Goal: Task Accomplishment & Management: Manage account settings

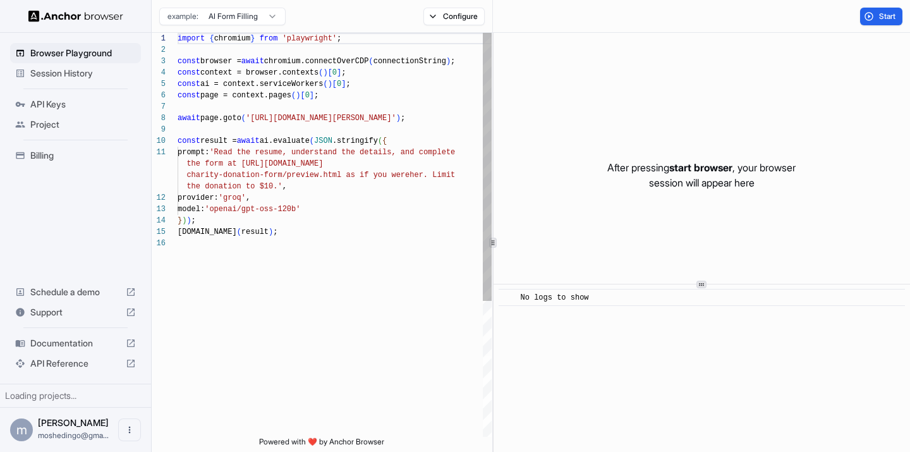
scroll to position [114, 0]
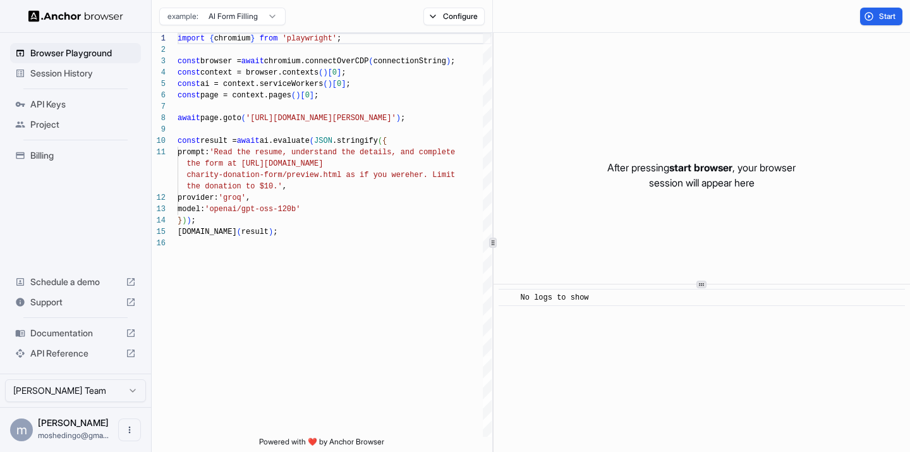
click at [4, 172] on div "Browser Playground Session History API Keys Project Billing Schedule a demo Sup…" at bounding box center [75, 203] width 151 height 341
click at [28, 156] on div "Billing" at bounding box center [75, 155] width 131 height 20
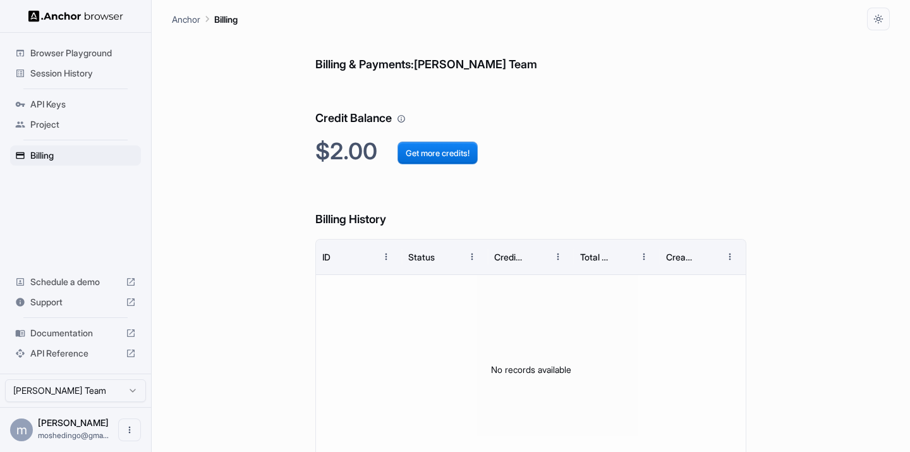
click at [38, 102] on span "API Keys" at bounding box center [83, 104] width 106 height 13
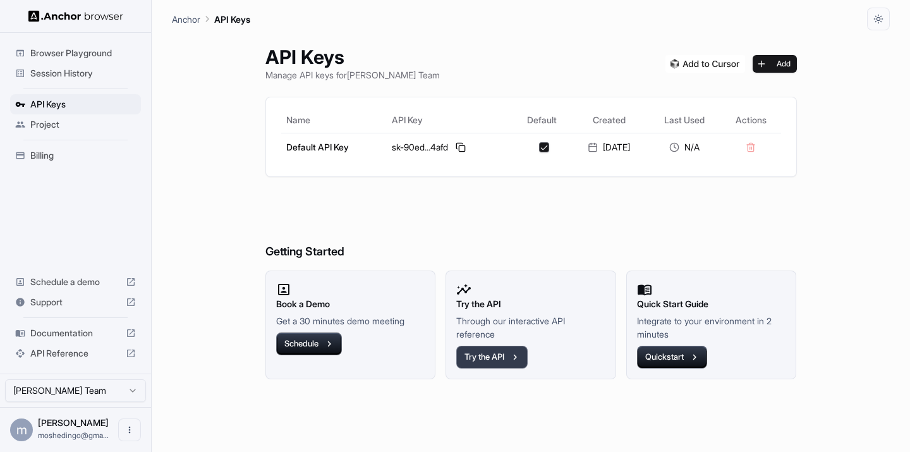
click at [502, 354] on button "Try the API" at bounding box center [491, 357] width 71 height 23
click at [886, 16] on button "button" at bounding box center [878, 19] width 23 height 23
click at [731, 58] on div at bounding box center [455, 226] width 910 height 452
click at [879, 14] on icon "button" at bounding box center [878, 19] width 10 height 10
click at [846, 93] on li "Dark" at bounding box center [863, 90] width 40 height 21
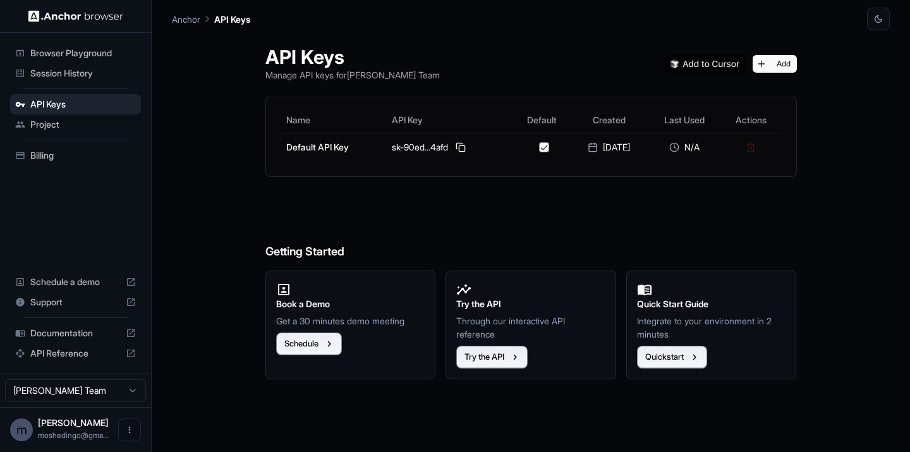
click at [85, 64] on div "Session History" at bounding box center [75, 73] width 131 height 20
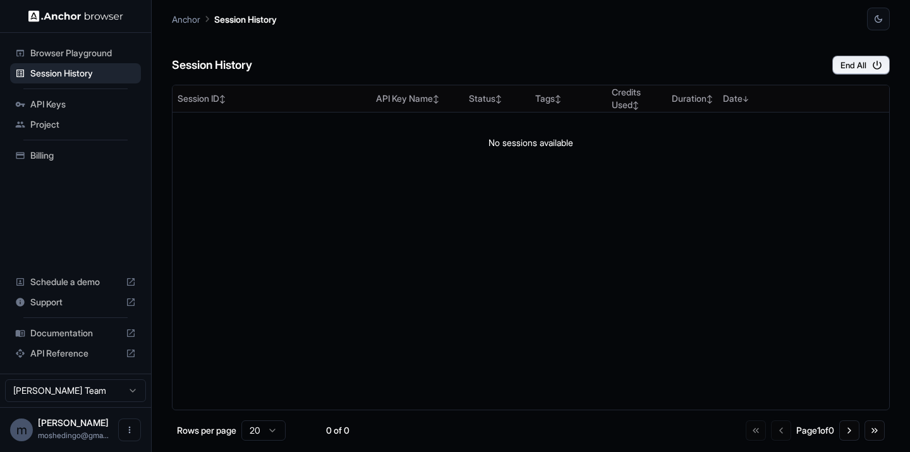
click at [87, 58] on span "Browser Playground" at bounding box center [83, 53] width 106 height 13
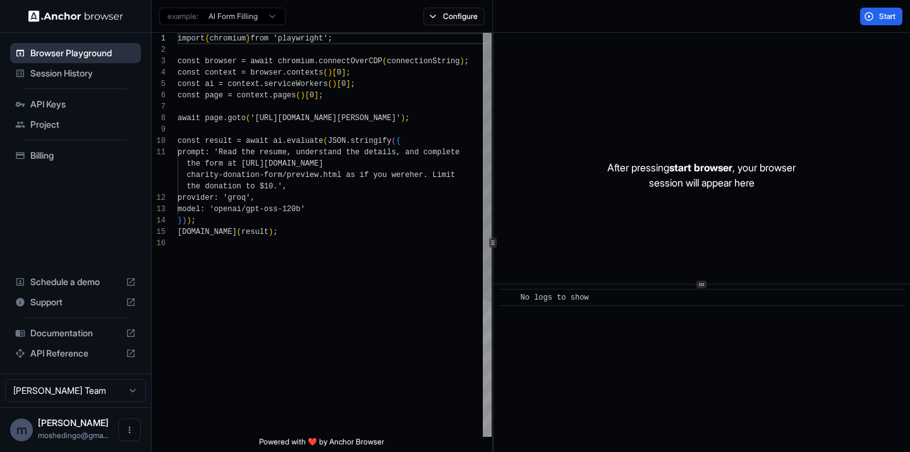
scroll to position [114, 0]
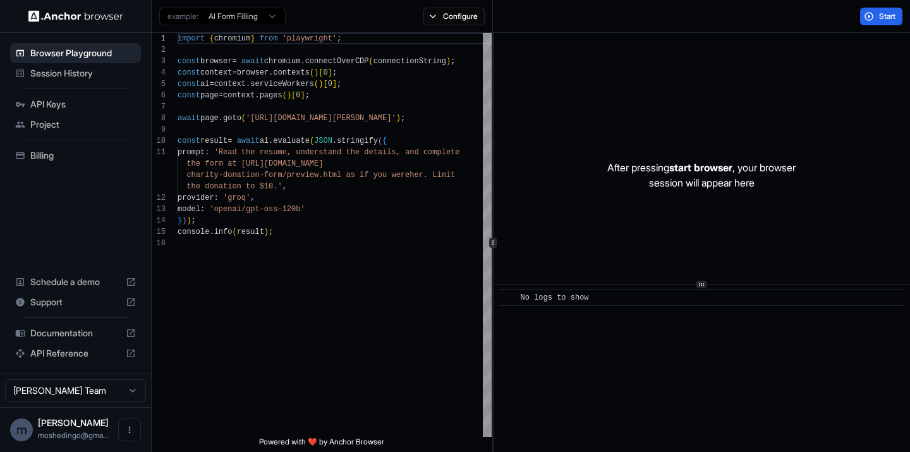
click at [57, 352] on span "API Reference" at bounding box center [75, 353] width 90 height 13
click at [52, 363] on div "API Reference" at bounding box center [75, 353] width 131 height 20
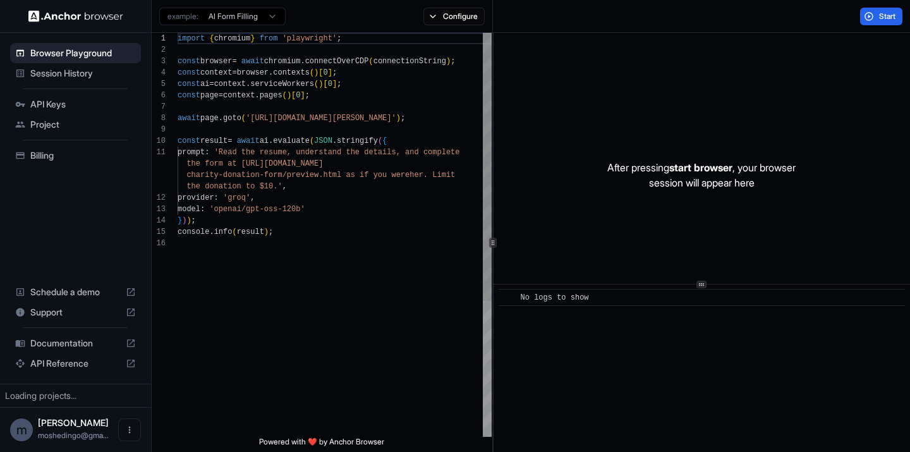
scroll to position [114, 0]
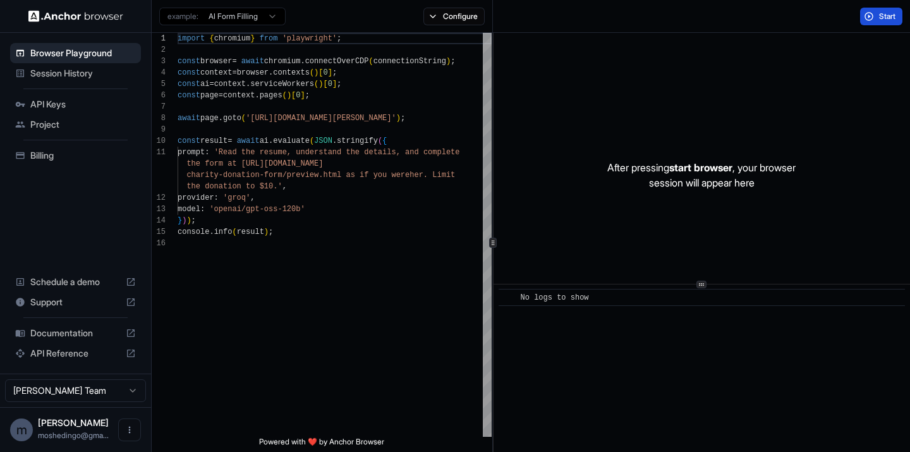
click at [901, 16] on button "Start" at bounding box center [881, 17] width 42 height 18
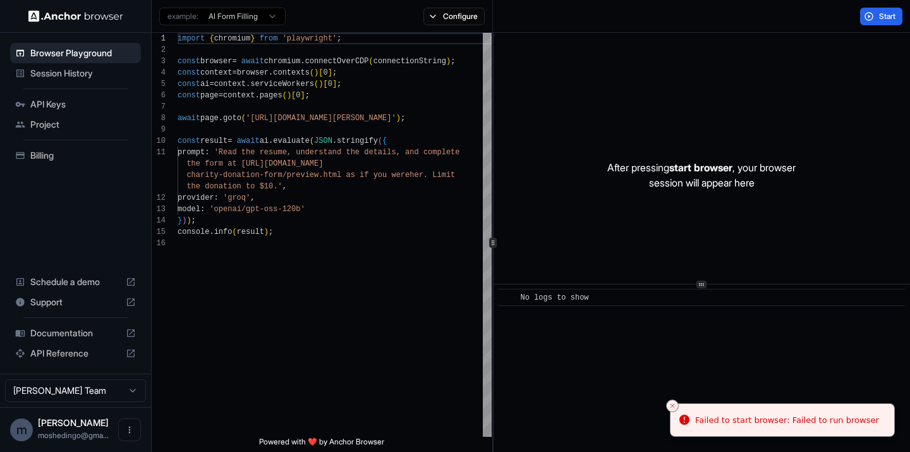
drag, startPoint x: 702, startPoint y: 290, endPoint x: 710, endPoint y: 201, distance: 89.4
click at [708, 201] on div "After pressing start browser , your browser session will appear here ​ No logs …" at bounding box center [702, 242] width 416 height 419
click at [710, 201] on div "After pressing start browser , your browser session will appear here" at bounding box center [702, 175] width 416 height 284
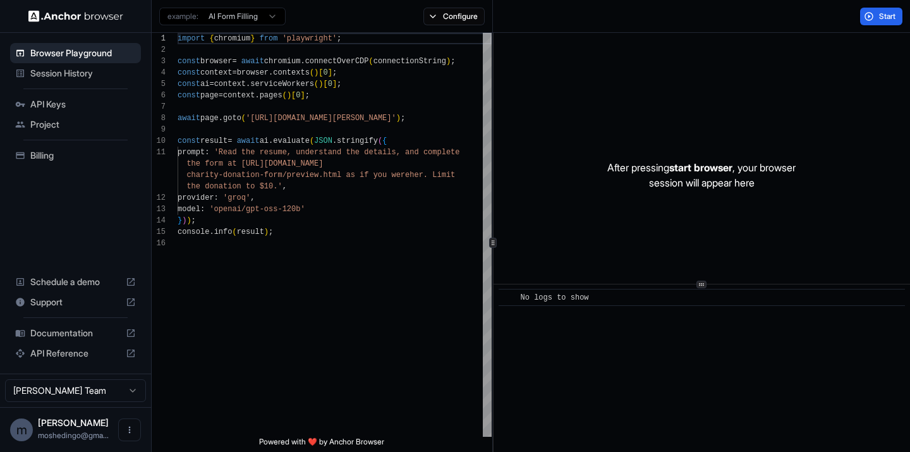
click at [887, 28] on div "Start" at bounding box center [701, 16] width 417 height 33
click at [891, 19] on span "Start" at bounding box center [888, 16] width 18 height 10
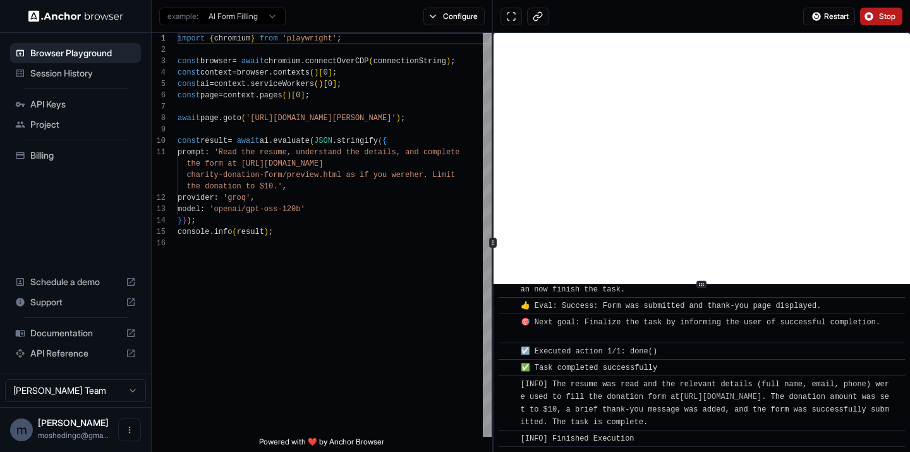
scroll to position [805, 0]
click at [83, 79] on span "Session History" at bounding box center [83, 73] width 106 height 13
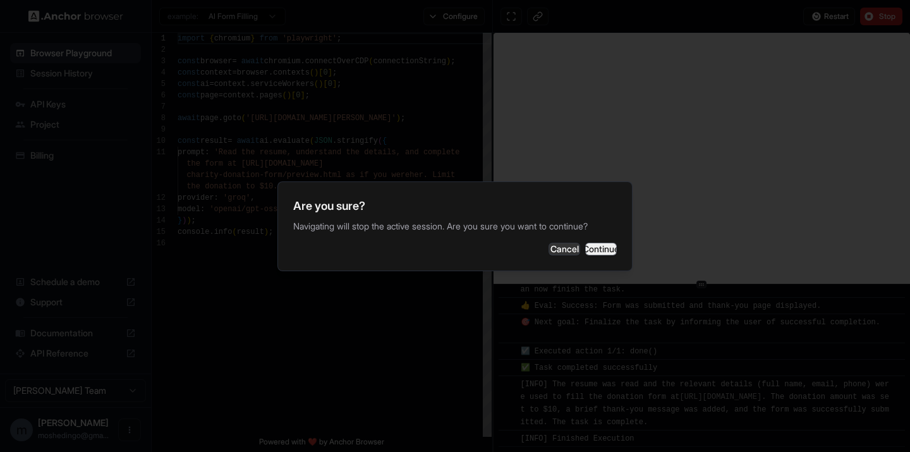
click at [585, 249] on button "Continue" at bounding box center [601, 249] width 32 height 13
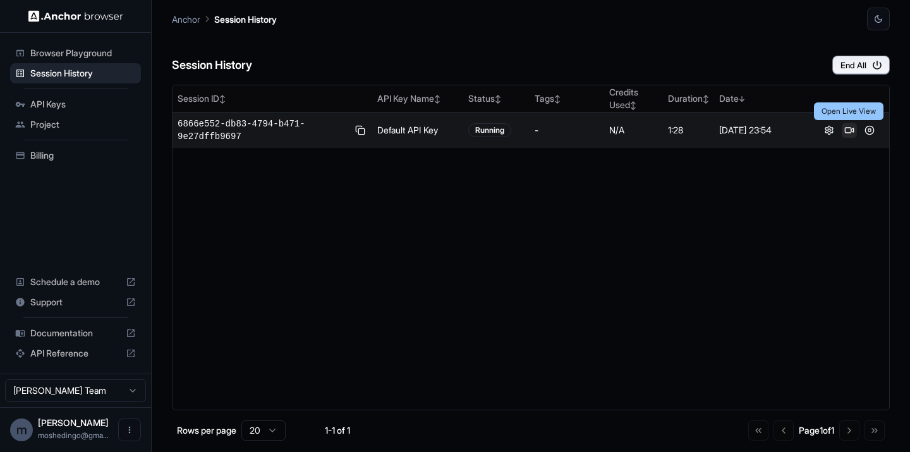
click at [852, 129] on button at bounding box center [849, 130] width 15 height 15
click at [827, 131] on button at bounding box center [829, 130] width 15 height 15
click at [232, 122] on span "6866e552-db83-4794-b471-9e27dffb9697" at bounding box center [263, 130] width 171 height 25
click at [97, 302] on span "Support" at bounding box center [75, 302] width 90 height 13
click at [94, 160] on span "Billing" at bounding box center [83, 155] width 106 height 13
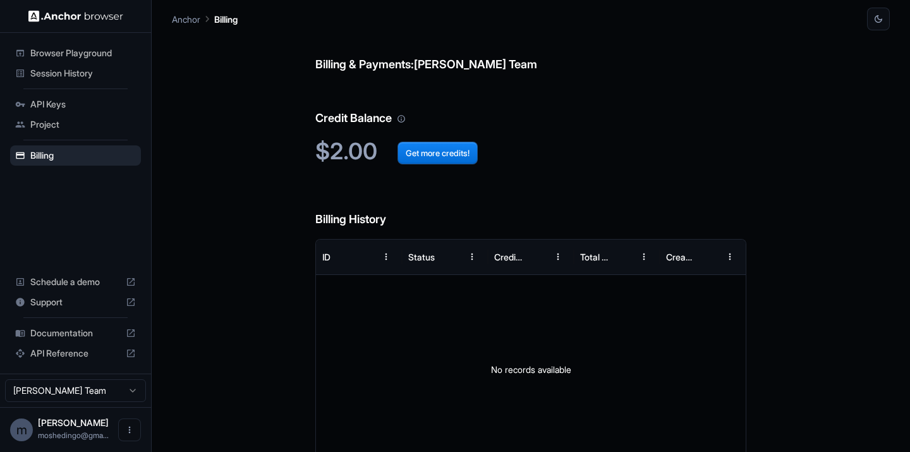
click at [75, 23] on div at bounding box center [75, 16] width 151 height 32
click at [75, 18] on img at bounding box center [75, 16] width 95 height 12
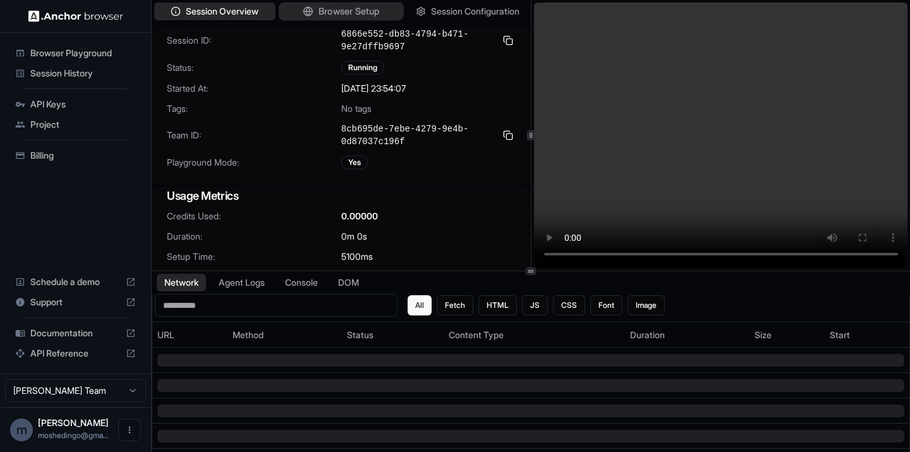
click at [324, 10] on span "Browser Setup" at bounding box center [349, 11] width 61 height 13
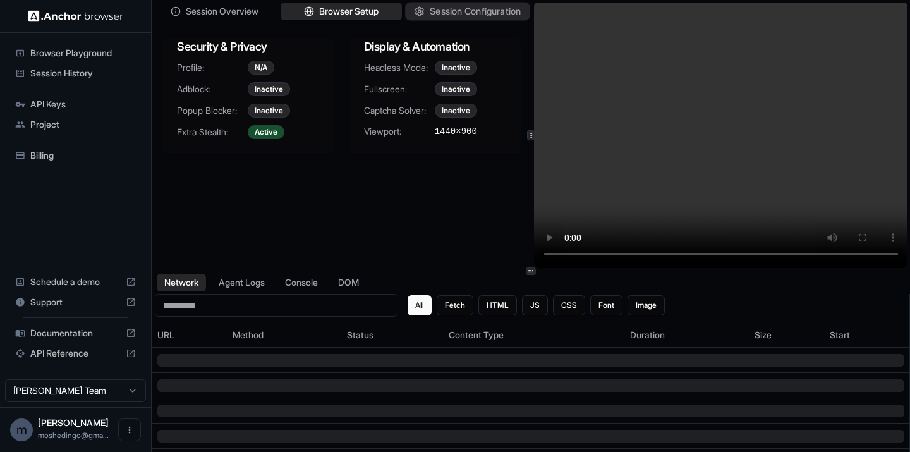
click at [451, 5] on span "Session Configuration" at bounding box center [475, 11] width 91 height 13
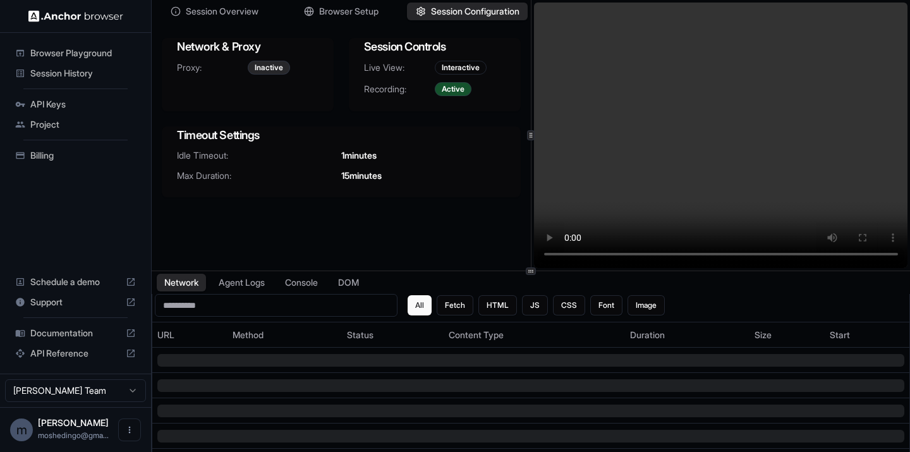
click at [233, 21] on div "Session Overview Browser Setup Session Configuration" at bounding box center [341, 11] width 379 height 23
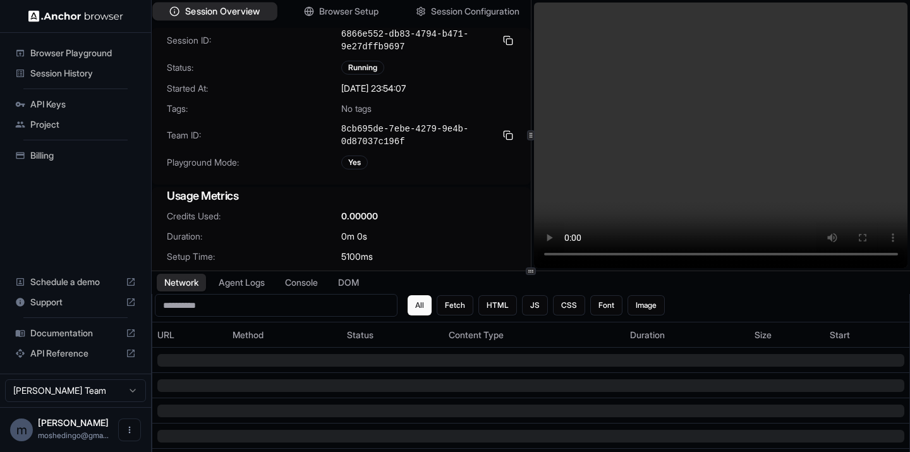
click at [233, 16] on span "Session Overview" at bounding box center [222, 11] width 75 height 13
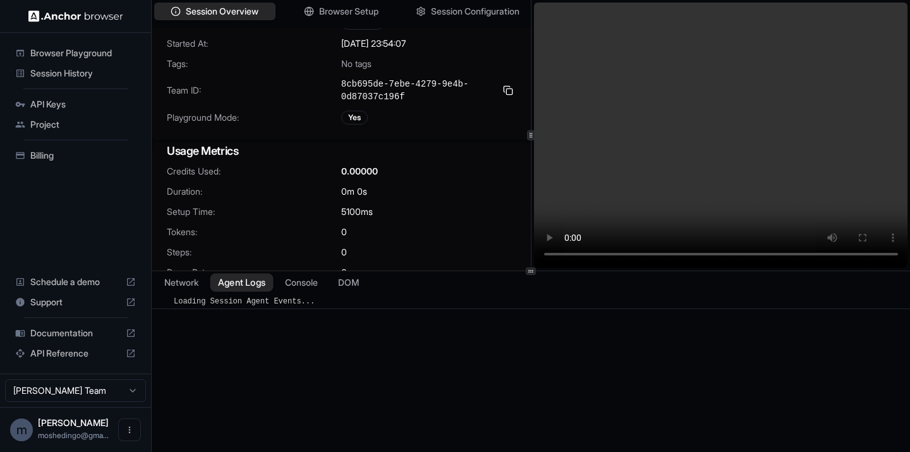
click at [241, 291] on button "Agent Logs" at bounding box center [241, 283] width 63 height 18
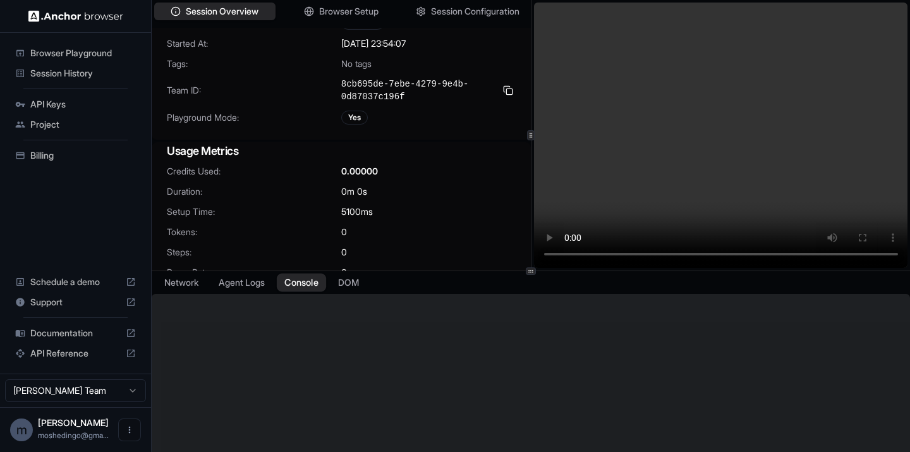
click at [308, 289] on button "Console" at bounding box center [301, 283] width 49 height 18
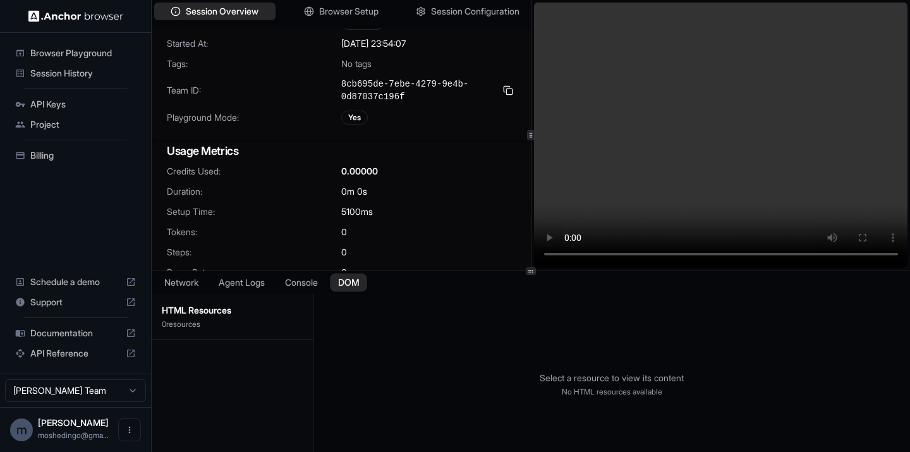
click at [362, 286] on button "DOM" at bounding box center [348, 283] width 37 height 18
click at [281, 285] on button "Console" at bounding box center [301, 283] width 49 height 18
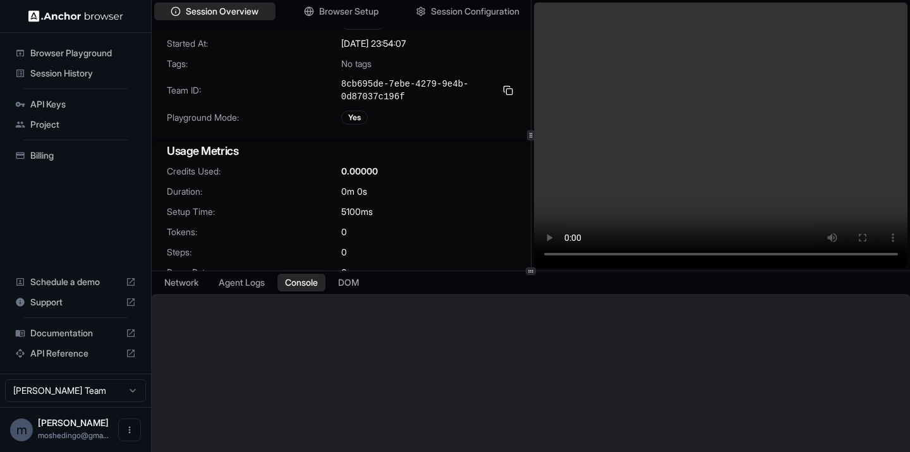
click at [226, 271] on div at bounding box center [531, 271] width 758 height 1
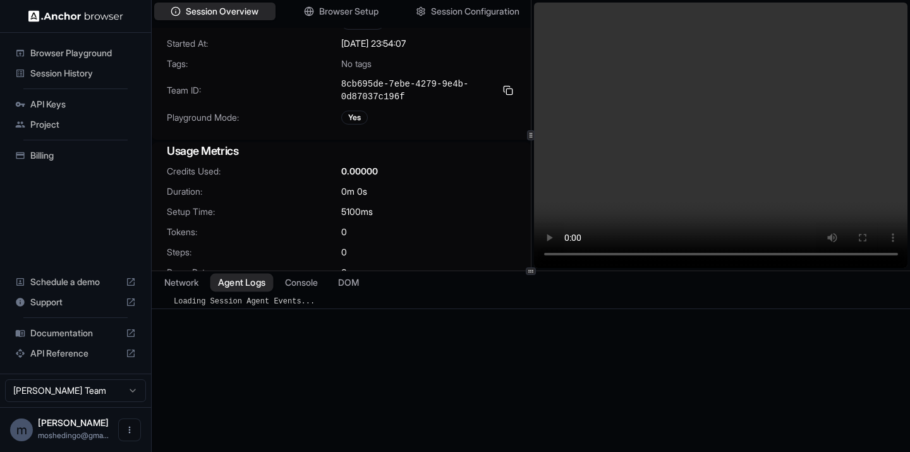
click at [226, 279] on button "Agent Logs" at bounding box center [241, 283] width 63 height 18
click at [202, 285] on button "Network" at bounding box center [181, 283] width 51 height 18
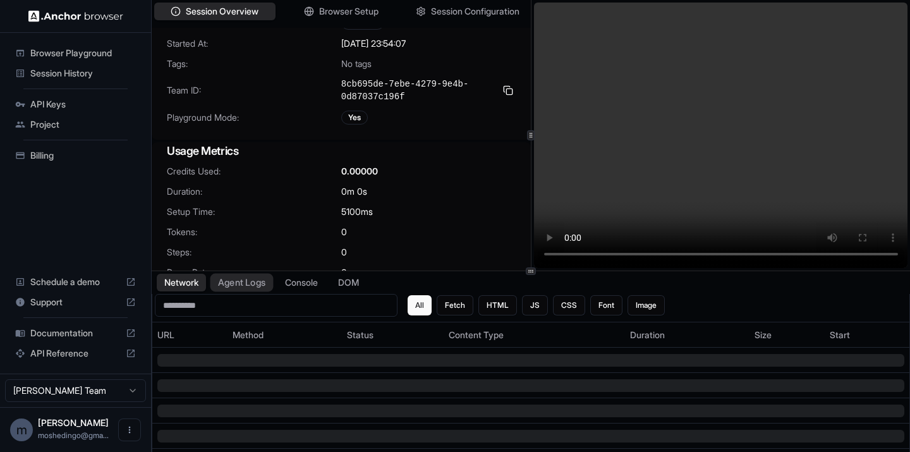
click at [251, 289] on button "Agent Logs" at bounding box center [241, 283] width 63 height 18
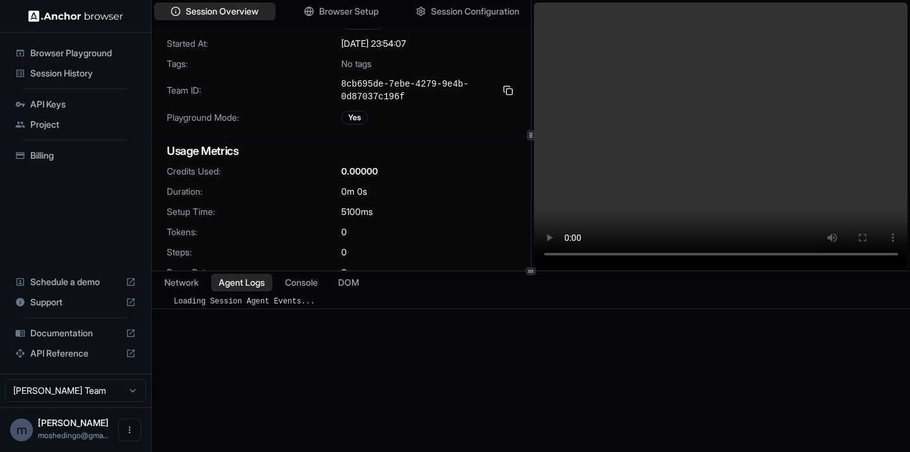
click at [100, 161] on span "Billing" at bounding box center [83, 155] width 106 height 13
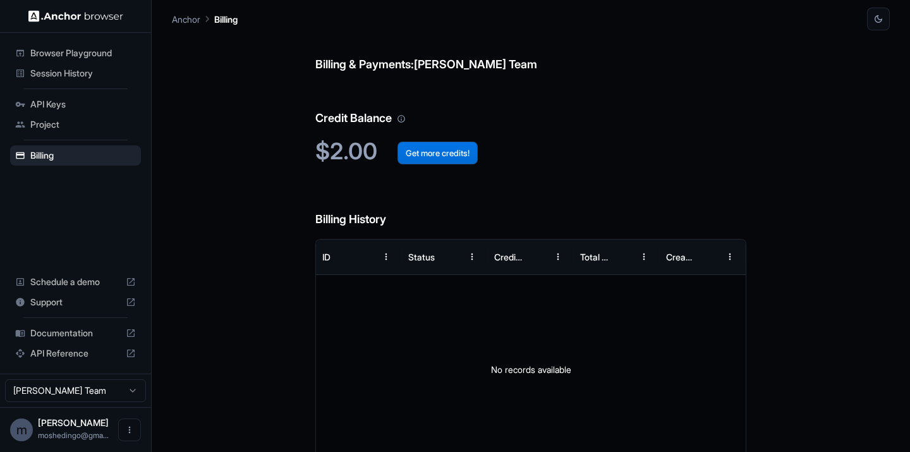
click at [430, 150] on button "Get more credits!" at bounding box center [438, 153] width 80 height 23
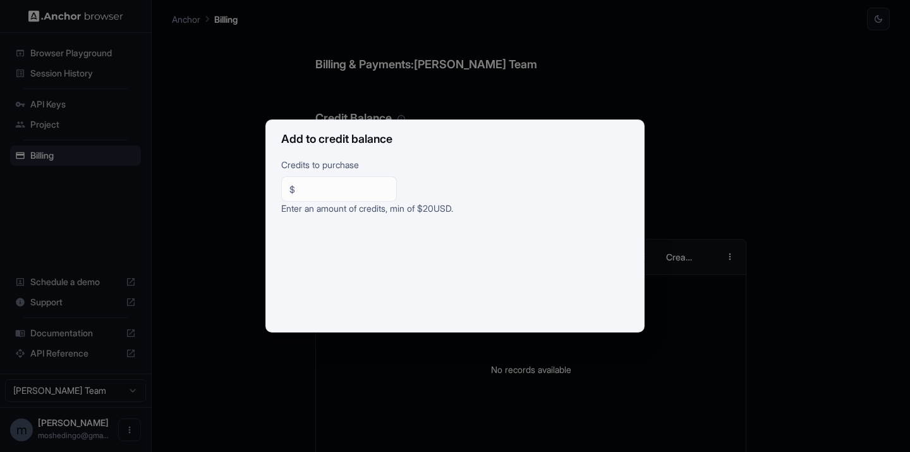
click at [321, 114] on div "Add to credit balance Credits to purchase $ ** ​ Enter an amount of credits, mi…" at bounding box center [455, 226] width 910 height 452
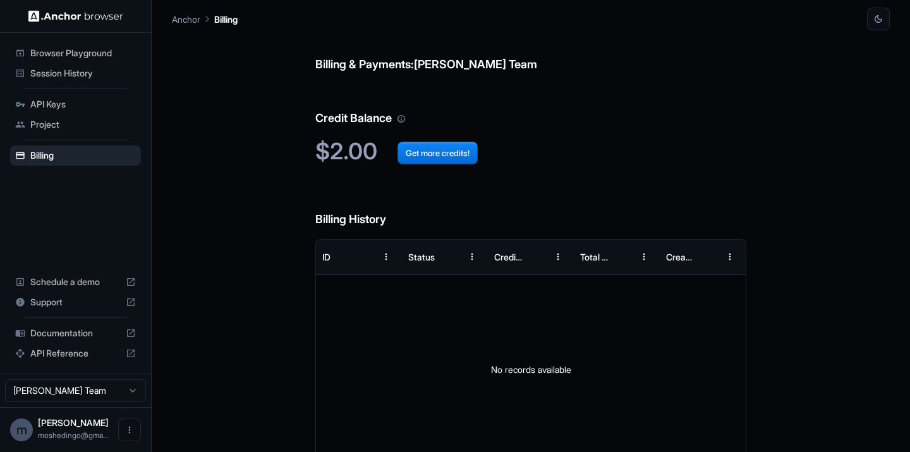
click at [72, 347] on div "API Reference" at bounding box center [75, 353] width 131 height 20
click at [128, 431] on icon "Open menu" at bounding box center [130, 430] width 10 height 10
click at [76, 63] on div at bounding box center [455, 226] width 910 height 452
click at [76, 80] on div "Session History" at bounding box center [75, 73] width 131 height 20
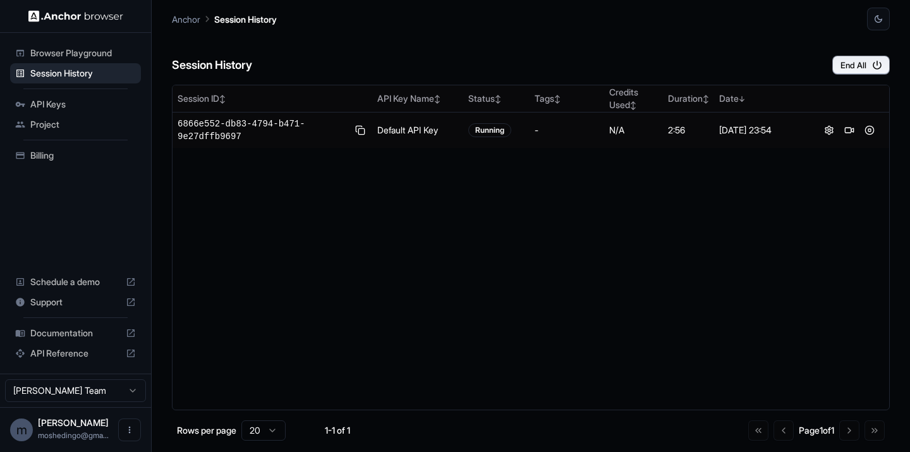
click at [178, 21] on p "Anchor" at bounding box center [186, 19] width 28 height 13
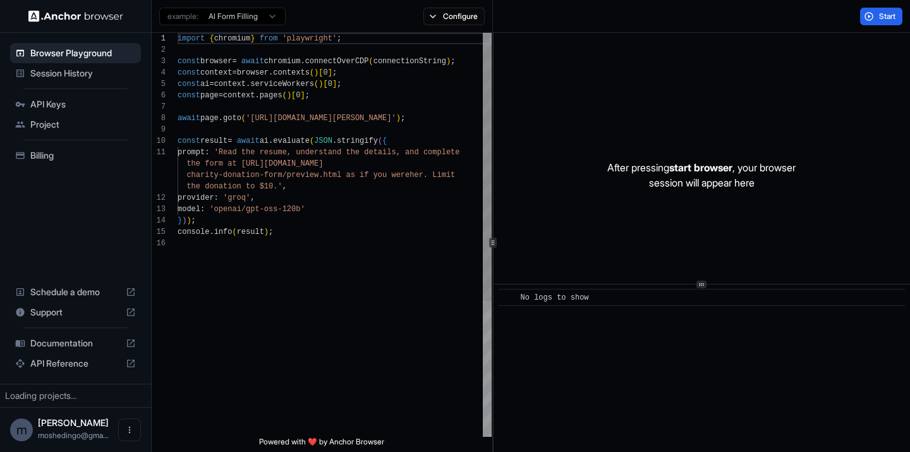
scroll to position [114, 0]
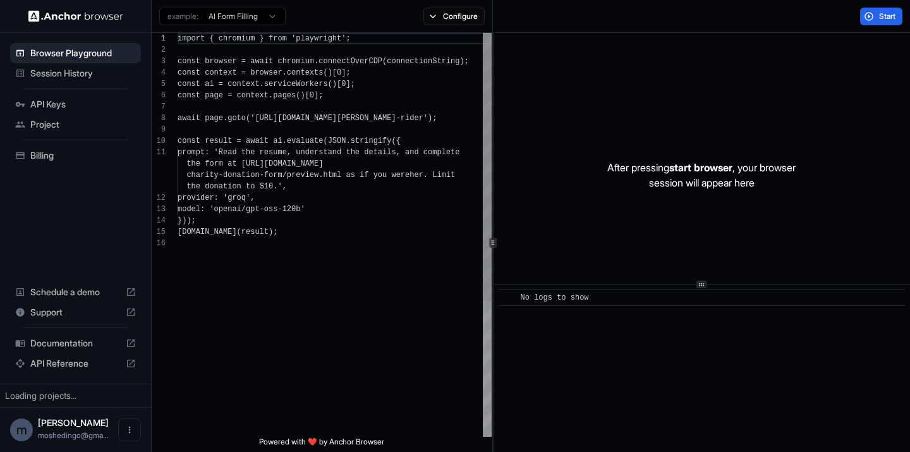
scroll to position [114, 0]
